Goal: Navigation & Orientation: Find specific page/section

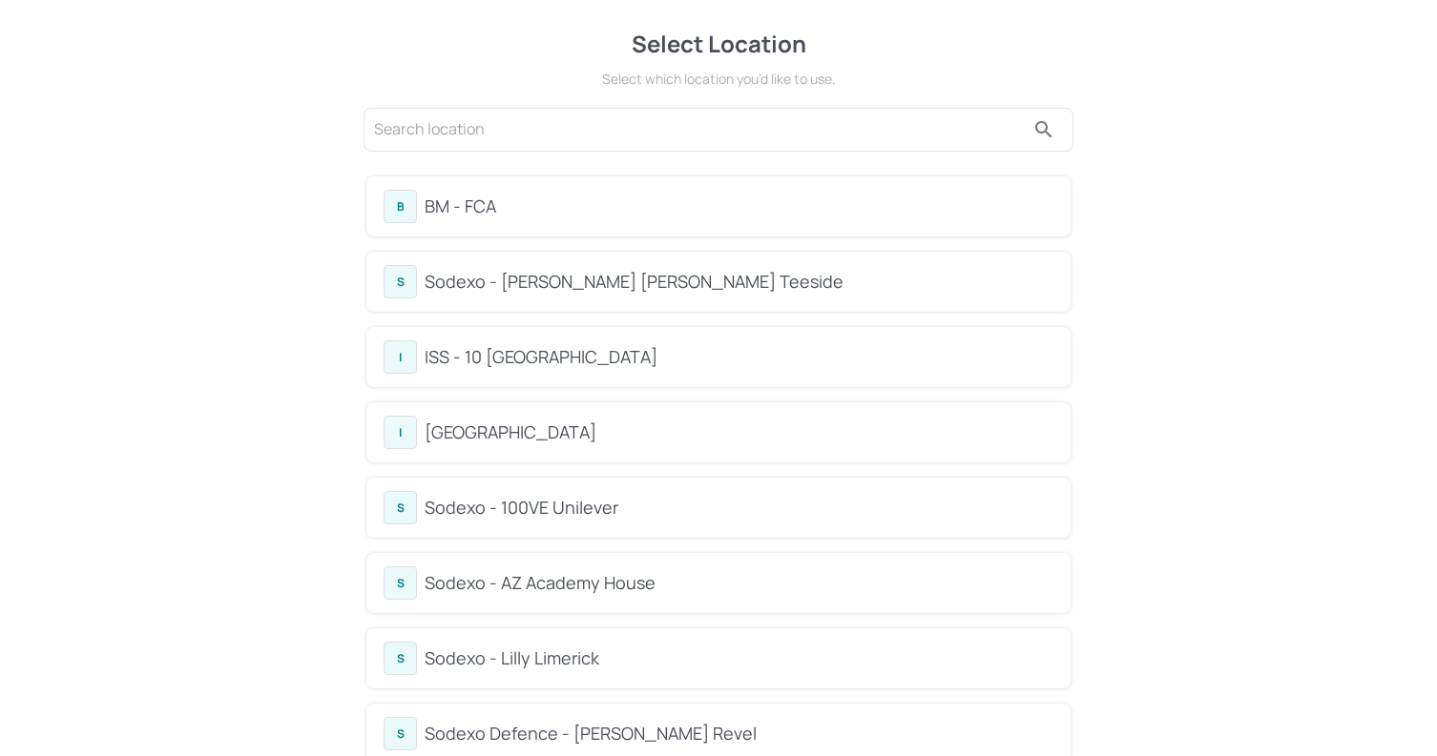
click at [433, 203] on div "BM - FCA" at bounding box center [738, 207] width 629 height 26
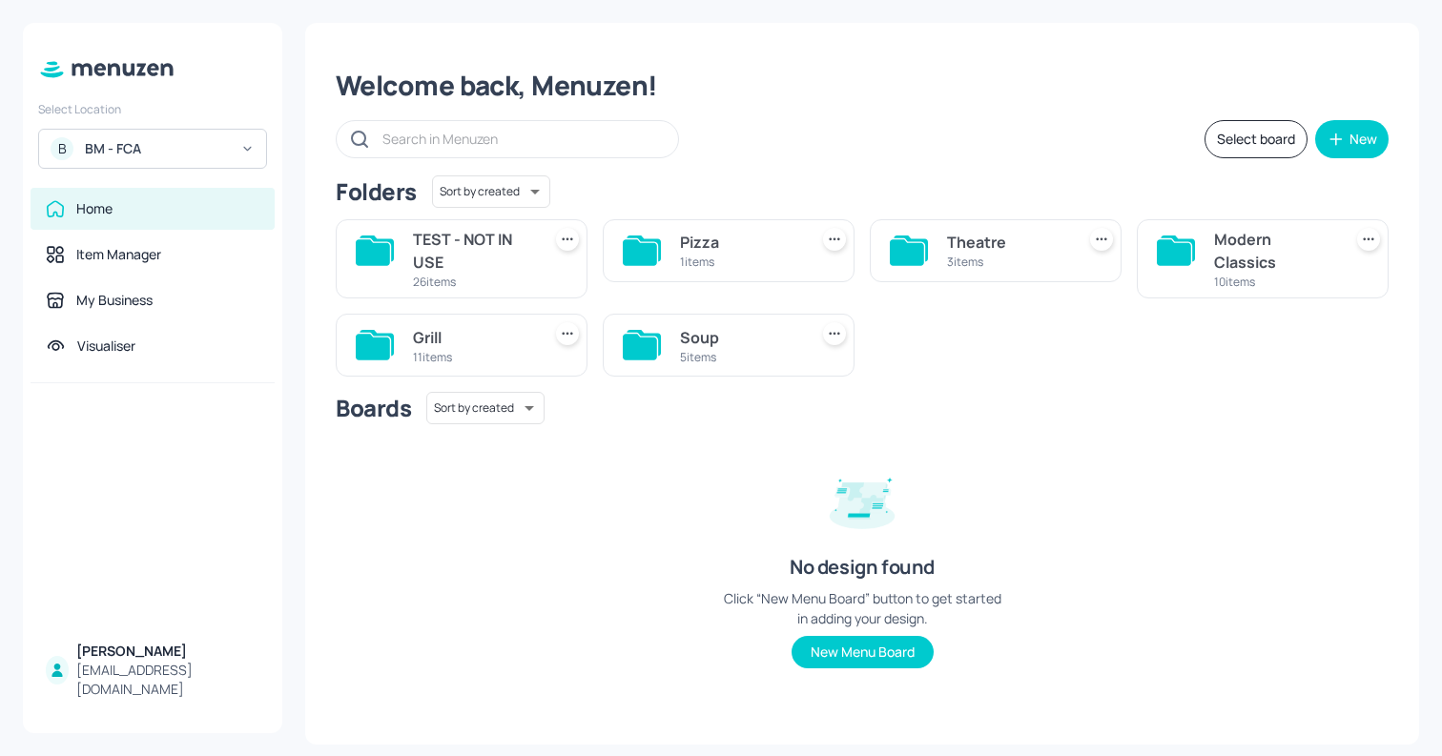
click at [486, 256] on div "TEST - NOT IN USE" at bounding box center [473, 251] width 120 height 46
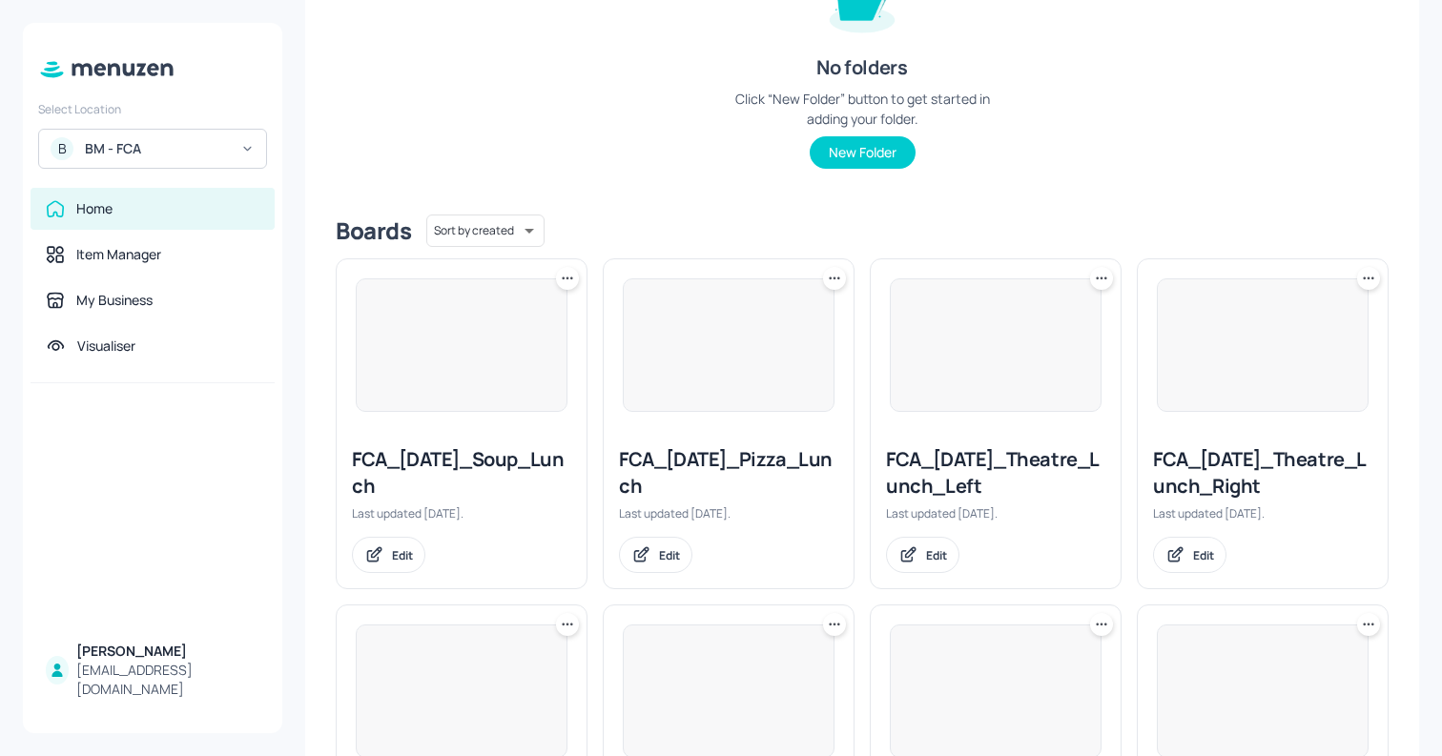
scroll to position [310, 0]
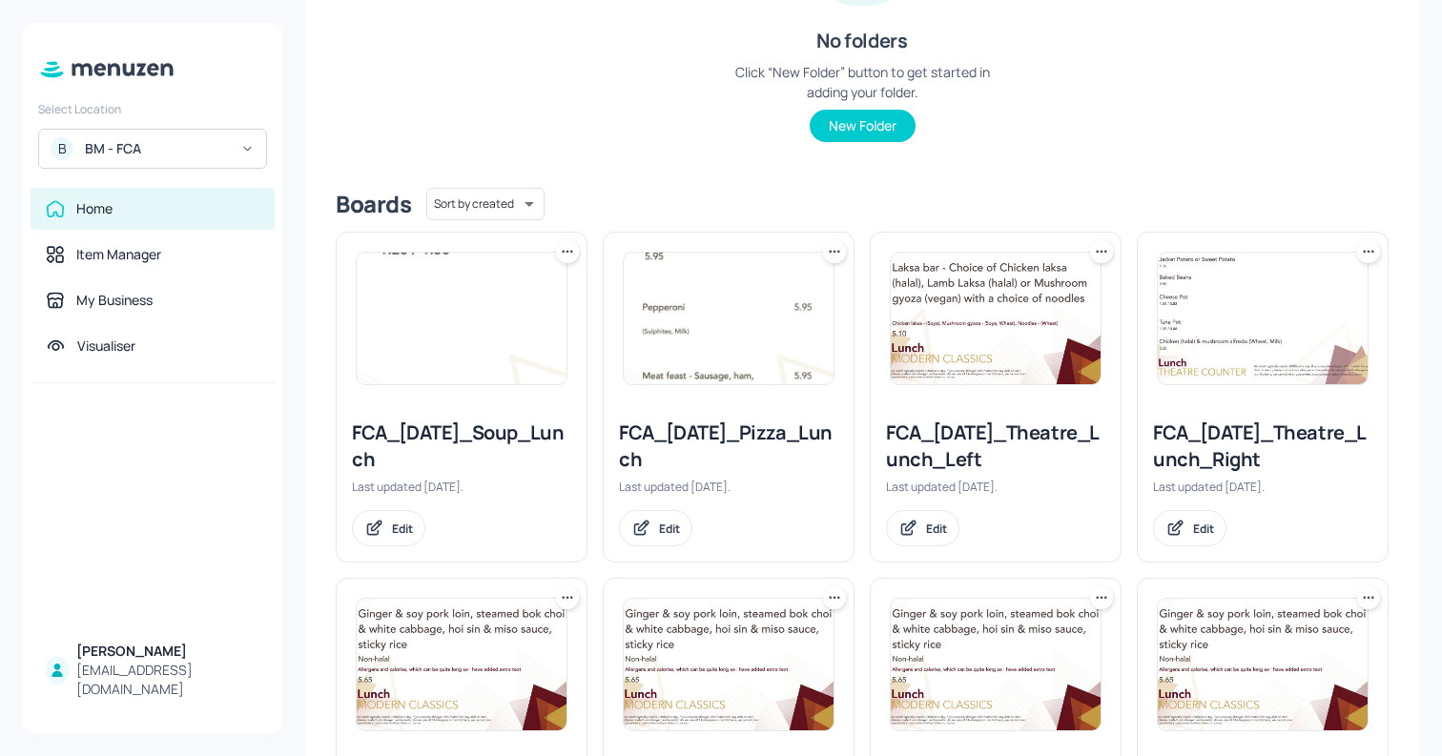
click at [715, 320] on img at bounding box center [729, 319] width 210 height 132
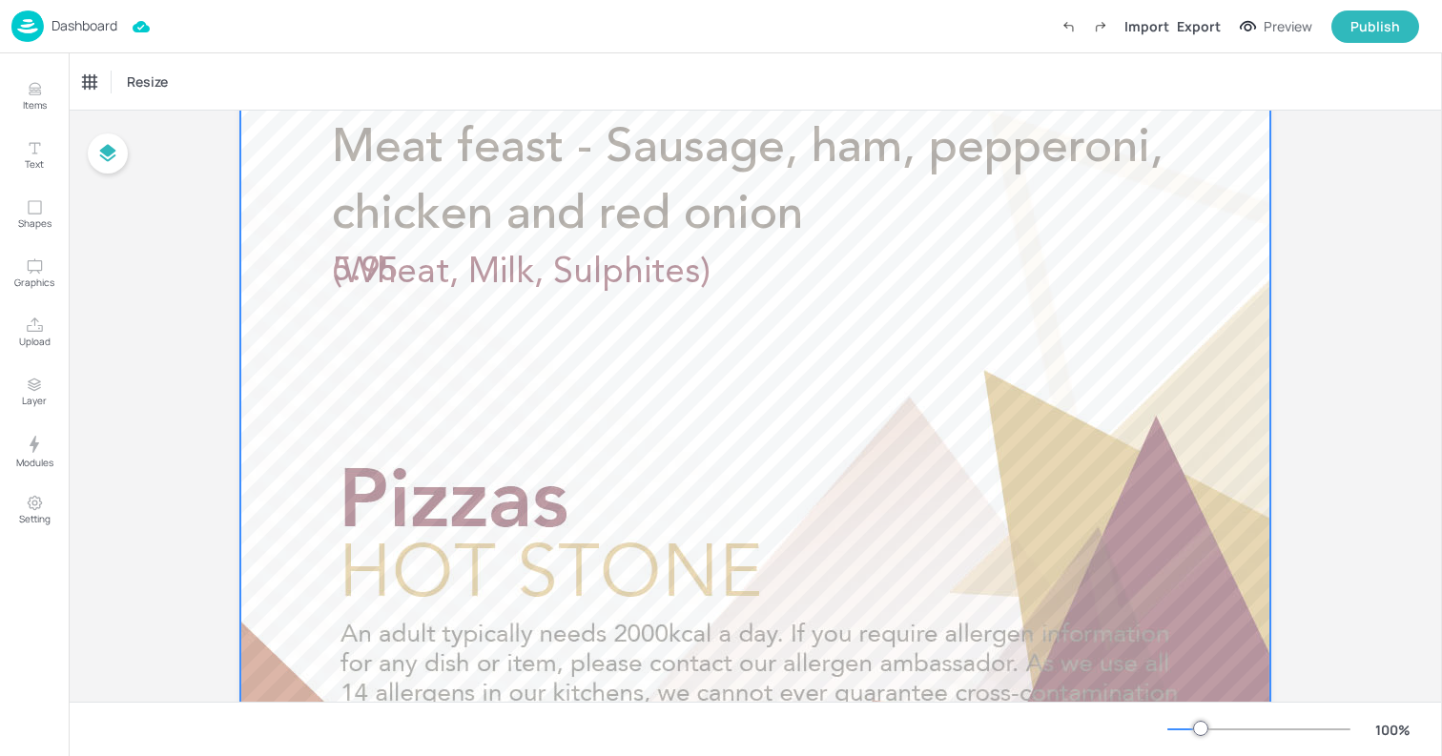
scroll to position [1180, 0]
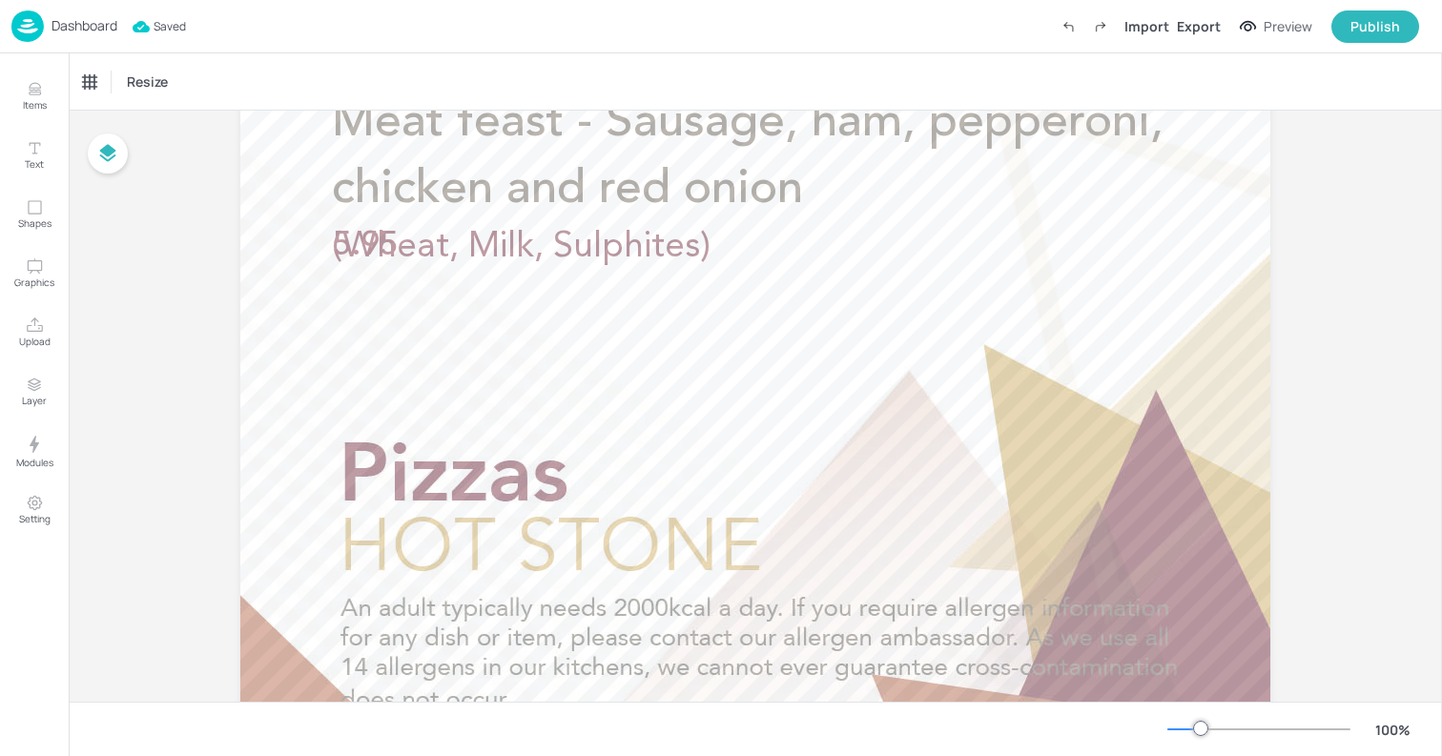
click at [72, 38] on div "Dashboard" at bounding box center [64, 25] width 106 height 31
